Goal: Transaction & Acquisition: Purchase product/service

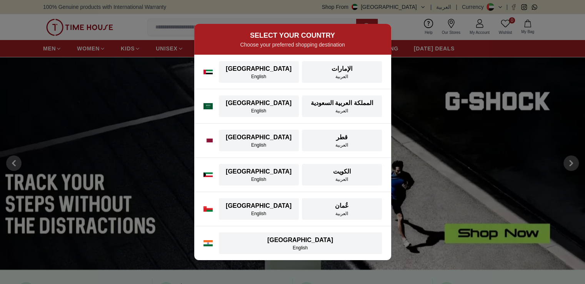
scroll to position [20, 0]
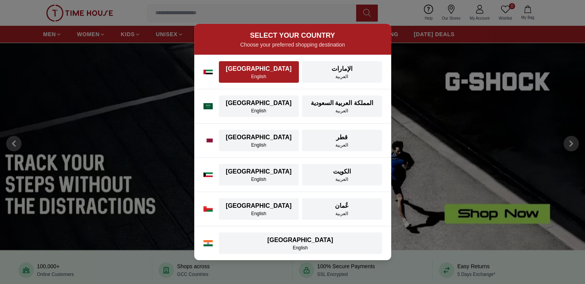
click at [256, 69] on div "[GEOGRAPHIC_DATA]" at bounding box center [259, 68] width 71 height 9
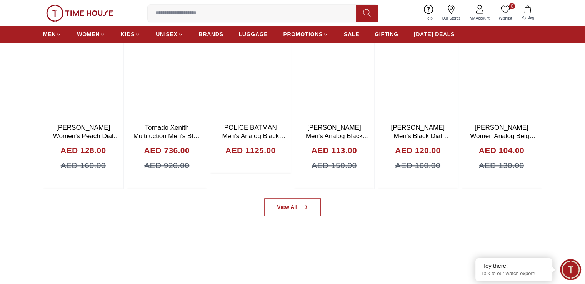
scroll to position [441, 0]
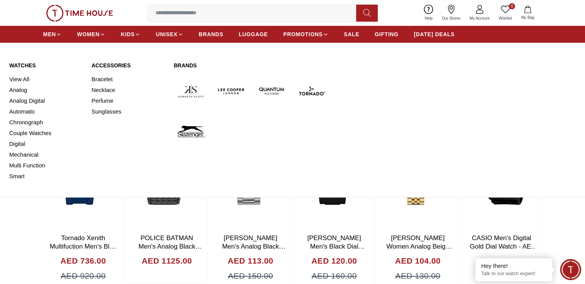
click at [190, 97] on img at bounding box center [191, 91] width 34 height 34
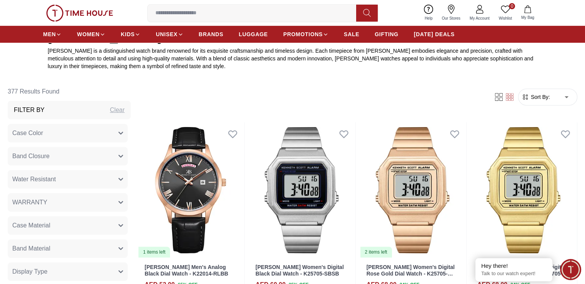
scroll to position [346, 0]
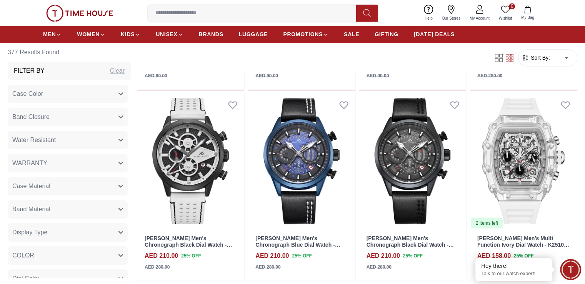
scroll to position [1267, 0]
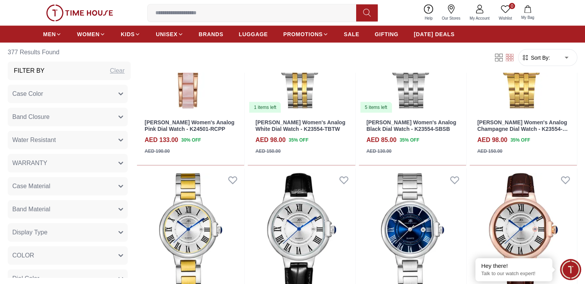
scroll to position [1898, 0]
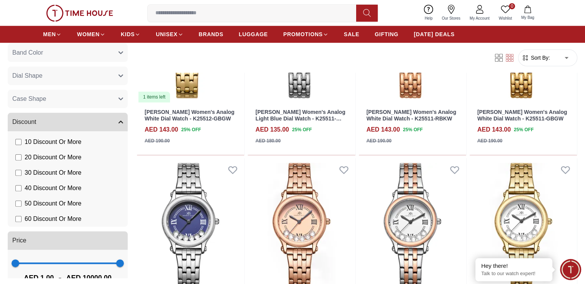
scroll to position [267, 0]
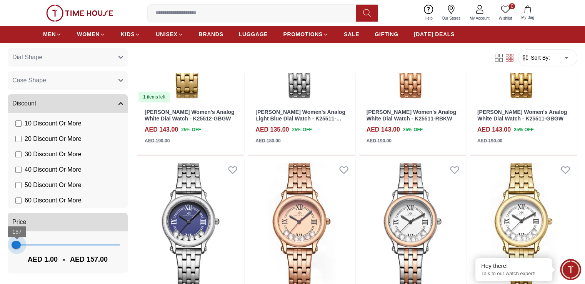
drag, startPoint x: 148, startPoint y: 245, endPoint x: 52, endPoint y: 245, distance: 95.8
click at [21, 245] on span "157" at bounding box center [17, 245] width 8 height 8
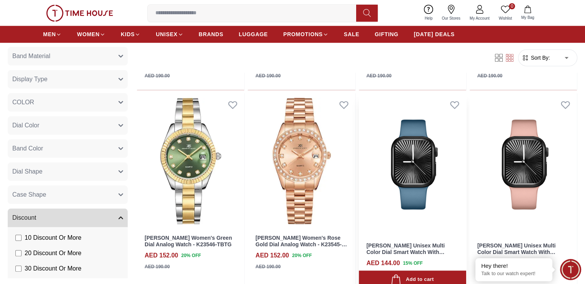
scroll to position [789, 0]
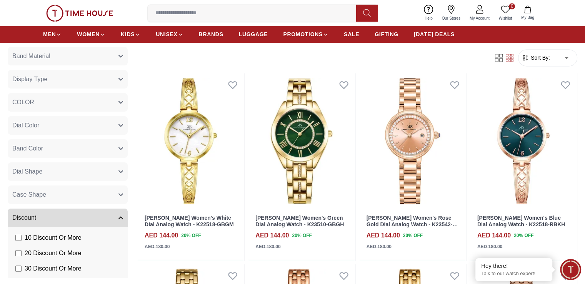
scroll to position [1090, 0]
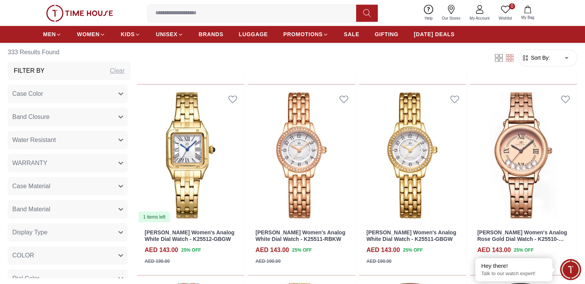
click at [125, 70] on div "Clear" at bounding box center [117, 70] width 15 height 9
type input "*****"
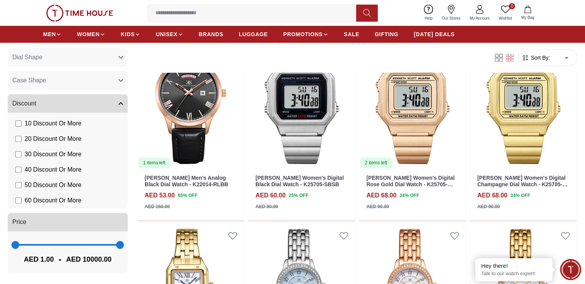
scroll to position [389, 0]
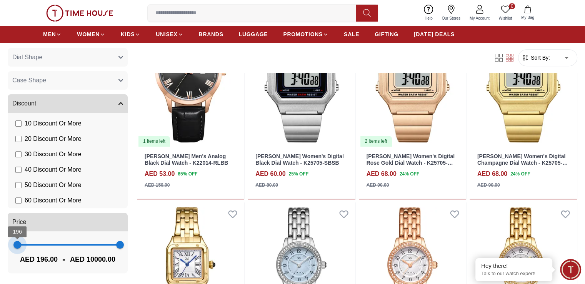
type input "***"
click at [21, 242] on span "157" at bounding box center [17, 245] width 8 height 8
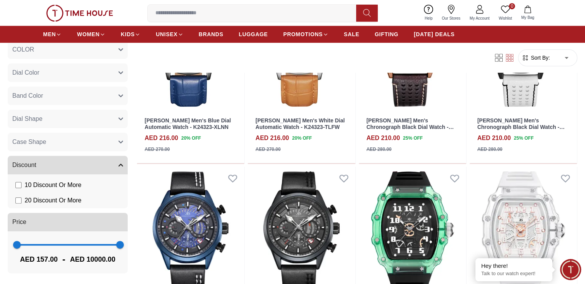
scroll to position [616, 0]
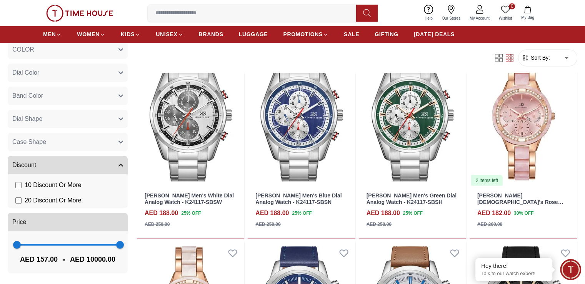
scroll to position [1363, 0]
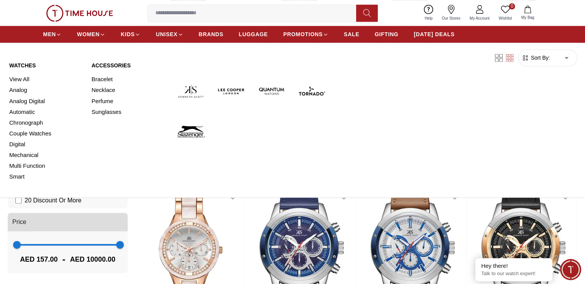
click at [192, 91] on img at bounding box center [191, 91] width 34 height 34
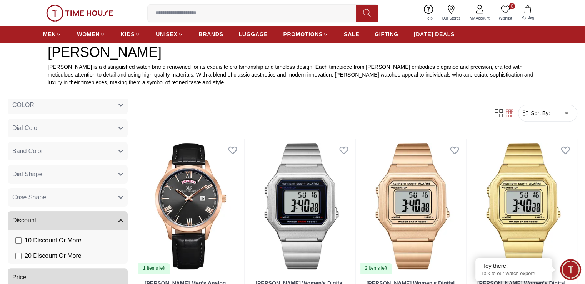
scroll to position [428, 0]
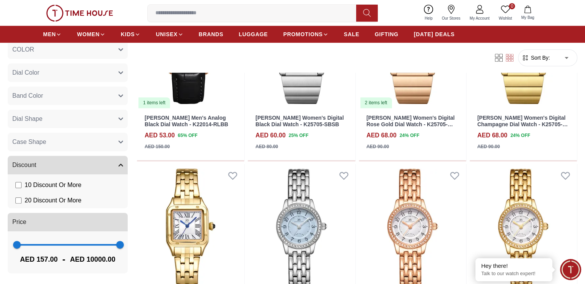
click at [128, 160] on button "Discount" at bounding box center [68, 165] width 120 height 18
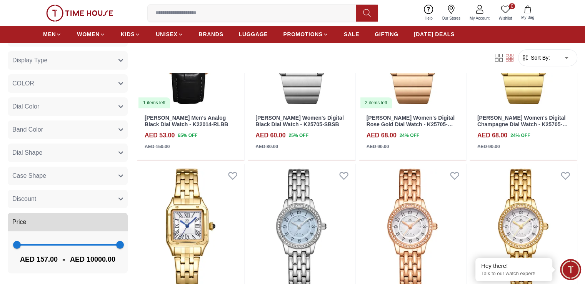
scroll to position [172, 0]
type input "***"
drag, startPoint x: 149, startPoint y: 247, endPoint x: 52, endPoint y: 247, distance: 96.2
click at [52, 247] on span "157 157" at bounding box center [67, 245] width 105 height 12
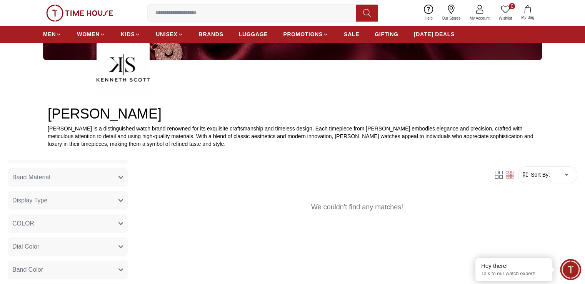
scroll to position [197, 0]
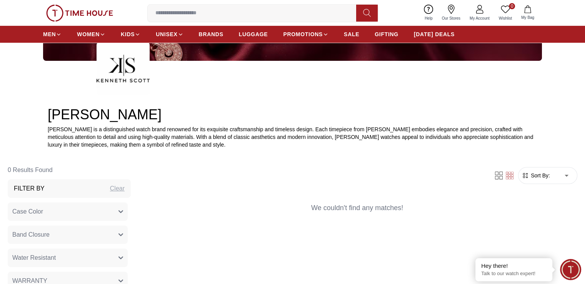
scroll to position [198, 0]
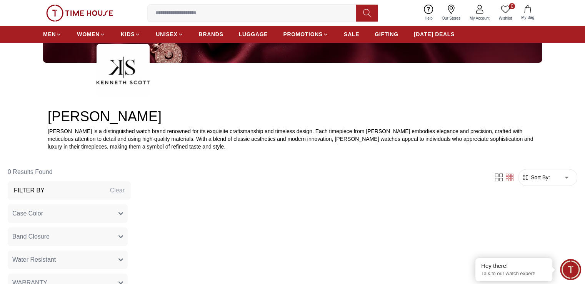
scroll to position [428, 0]
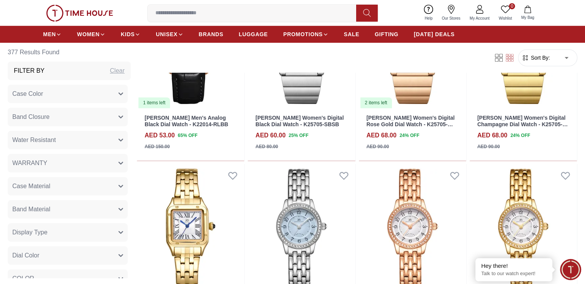
scroll to position [1044, 0]
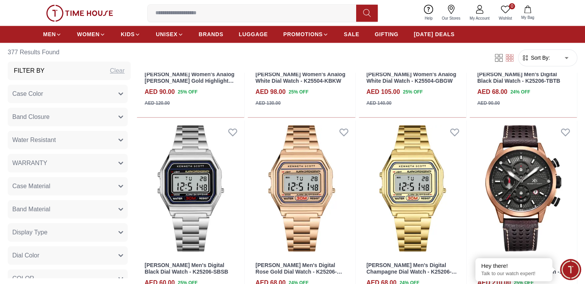
type input "*****"
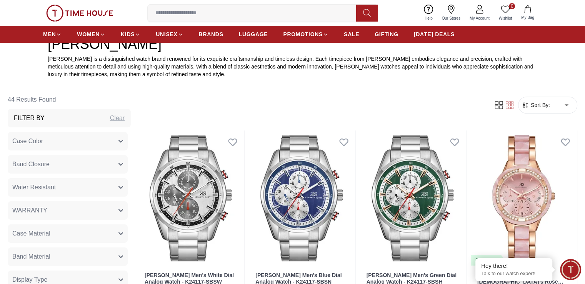
scroll to position [268, 0]
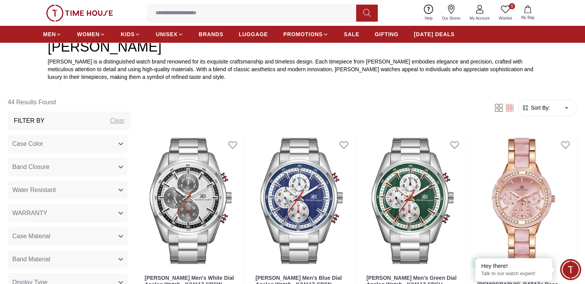
click at [131, 127] on div "Filter By Clear" at bounding box center [69, 121] width 123 height 18
click at [125, 120] on div "Clear" at bounding box center [117, 120] width 15 height 9
type input "*"
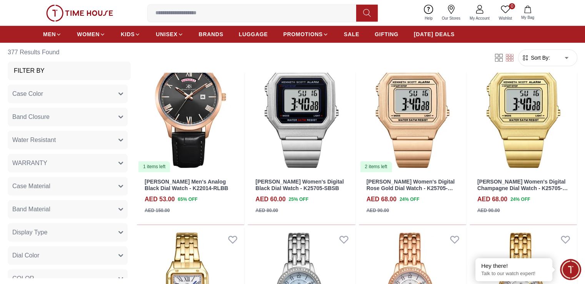
scroll to position [367, 0]
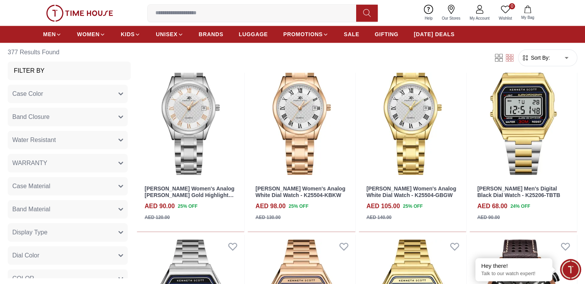
scroll to position [930, 0]
